Goal: Navigation & Orientation: Go to known website

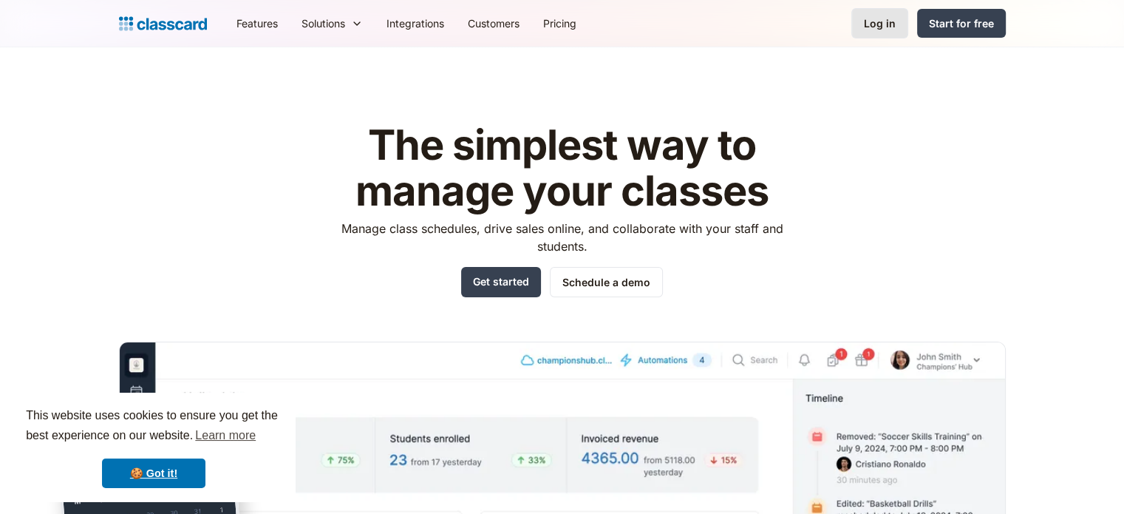
drag, startPoint x: 0, startPoint y: 0, endPoint x: 878, endPoint y: 25, distance: 878.1
click at [878, 25] on div "Log in" at bounding box center [880, 24] width 32 height 16
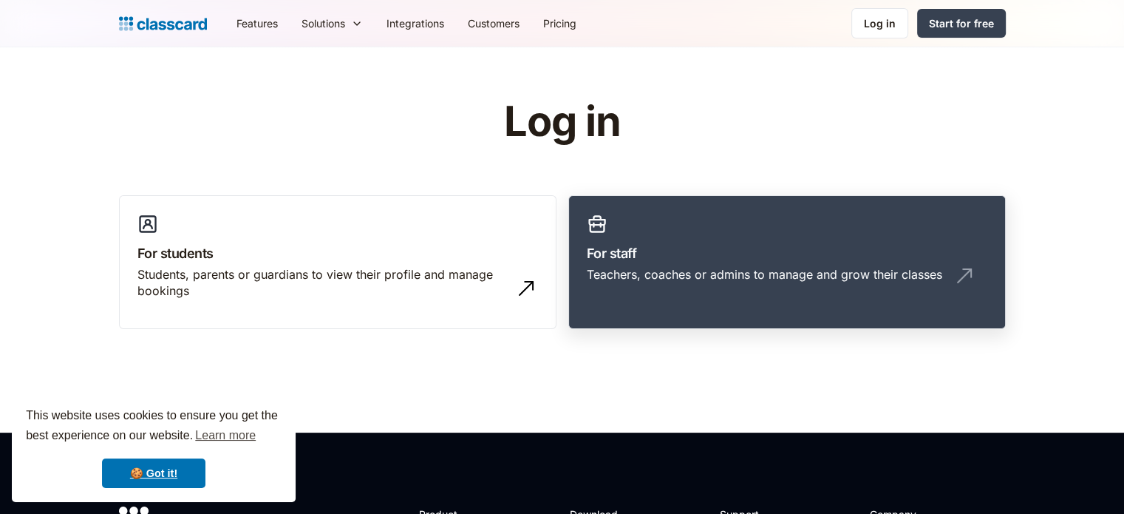
click at [741, 232] on link "For staff Teachers, coaches or admins to manage and grow their classes" at bounding box center [786, 262] width 437 height 134
click at [665, 259] on h3 "For staff" at bounding box center [787, 253] width 400 height 20
